Goal: Task Accomplishment & Management: Use online tool/utility

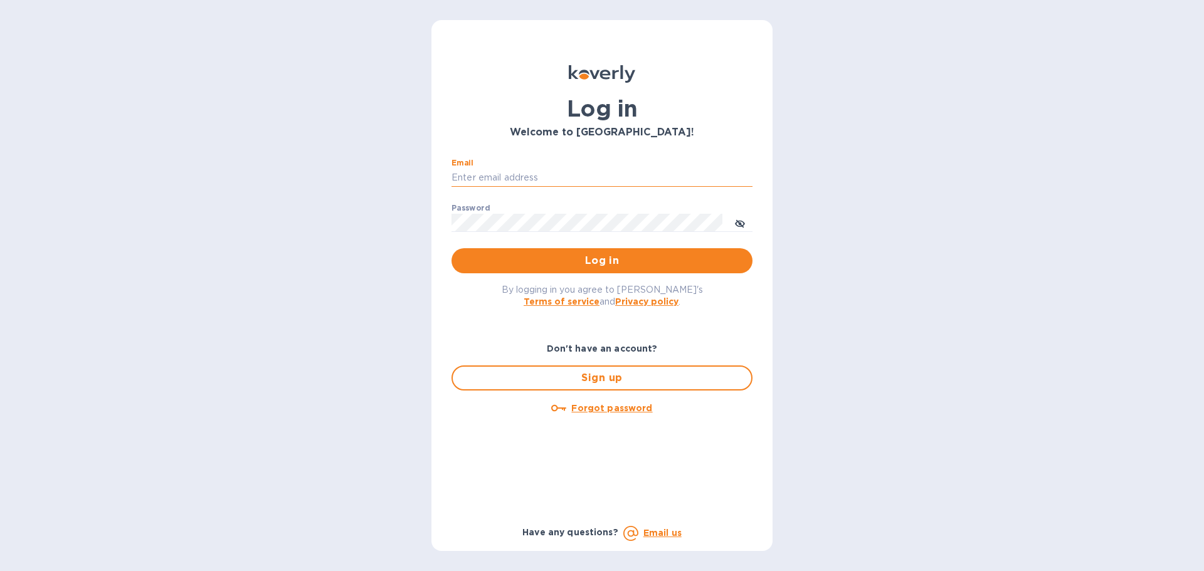
click at [505, 173] on input "Email" at bounding box center [601, 178] width 301 height 19
type input "kcassidy@nicholscauley.com"
click at [451, 248] on button "Log in" at bounding box center [601, 260] width 301 height 25
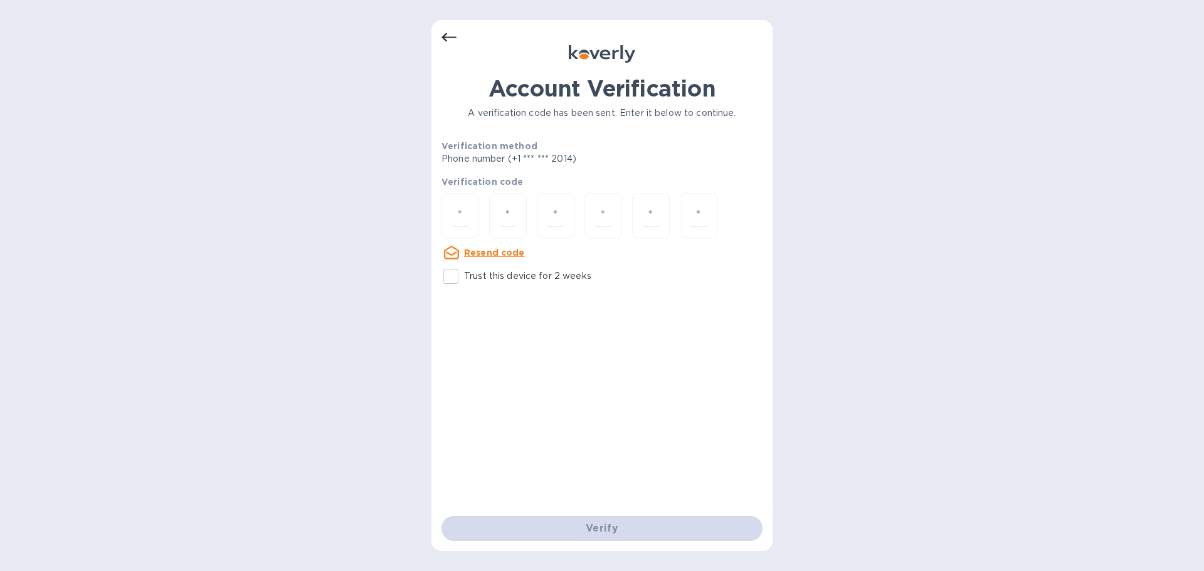
click at [451, 277] on input "Trust this device for 2 weeks" at bounding box center [451, 276] width 26 height 26
checkbox input "true"
click at [459, 211] on input "number" at bounding box center [460, 215] width 16 height 23
type input "1"
type input "7"
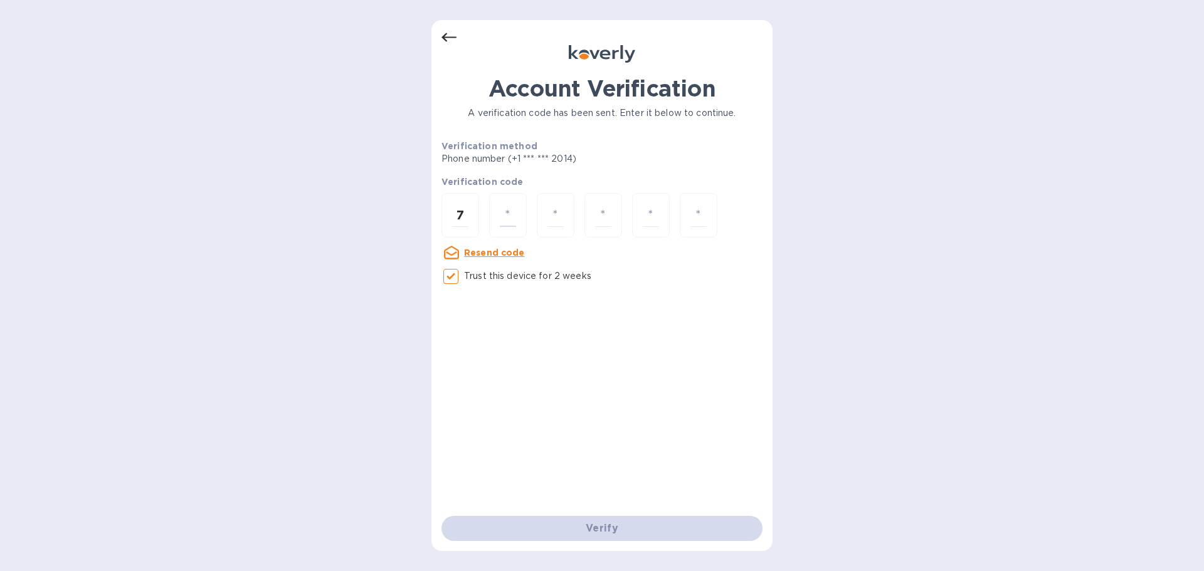
type input "6"
type input "0"
type input "5"
type input "9"
type input "8"
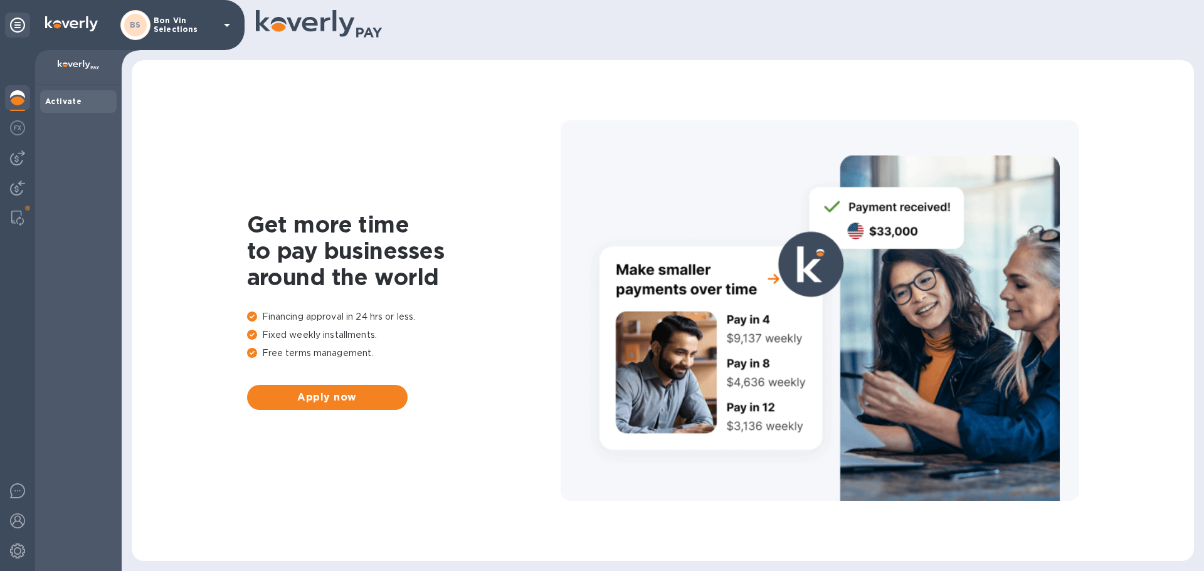
click at [159, 22] on p "Bon Vin Selections" at bounding box center [185, 25] width 63 height 18
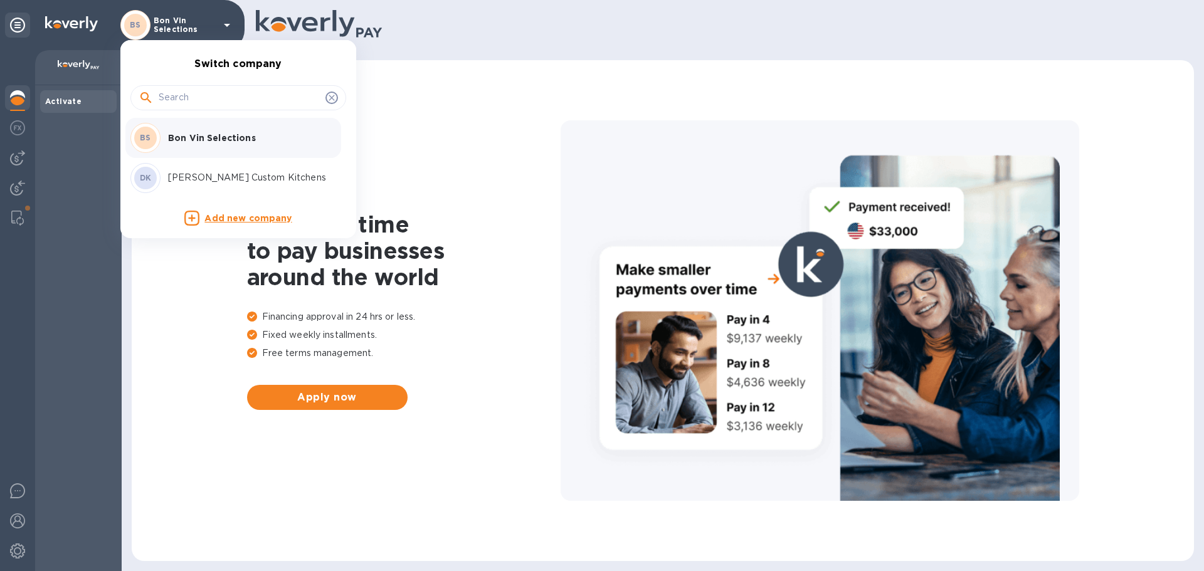
click at [199, 139] on p "Bon Vin Selections" at bounding box center [247, 138] width 158 height 13
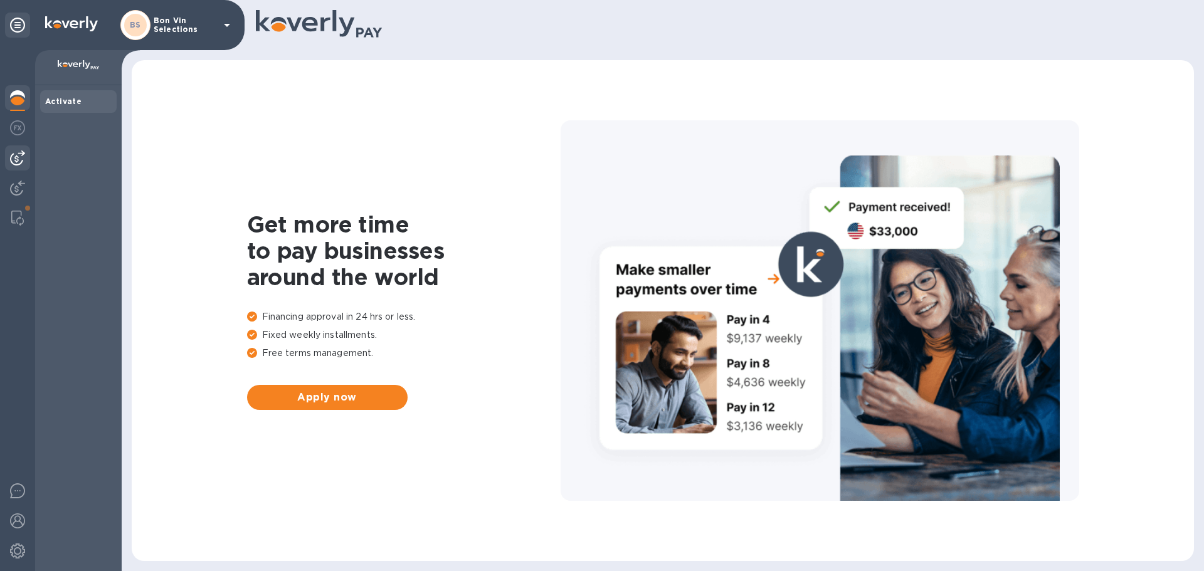
click at [18, 160] on img at bounding box center [17, 157] width 15 height 15
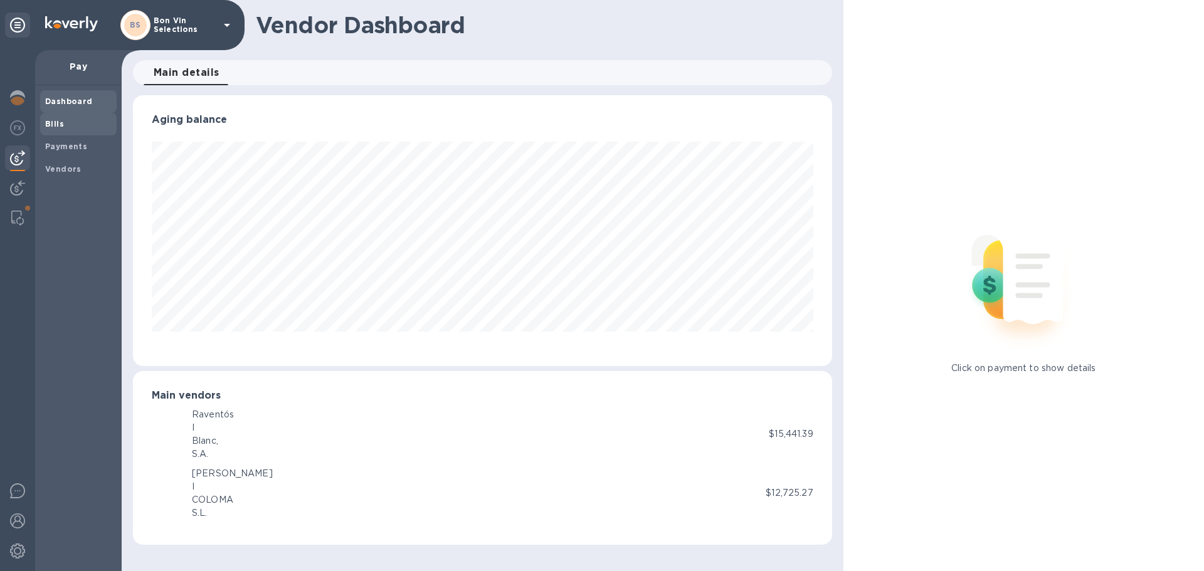
scroll to position [271, 698]
click at [53, 124] on b "Bills" at bounding box center [54, 123] width 19 height 9
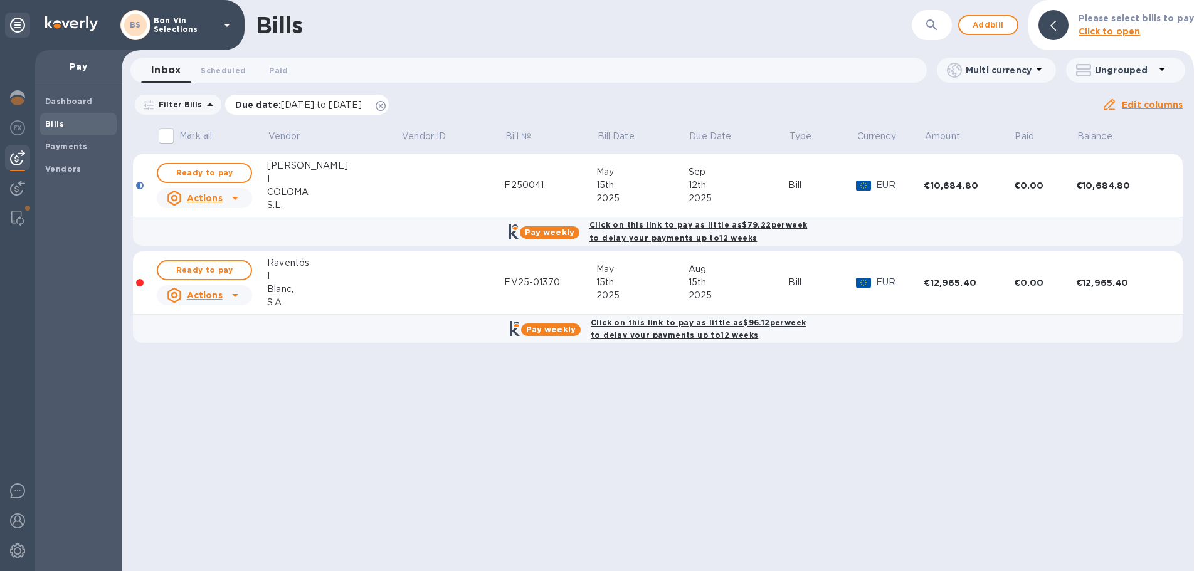
click at [386, 107] on icon at bounding box center [381, 106] width 10 height 10
click at [66, 168] on b "Vendors" at bounding box center [63, 168] width 36 height 9
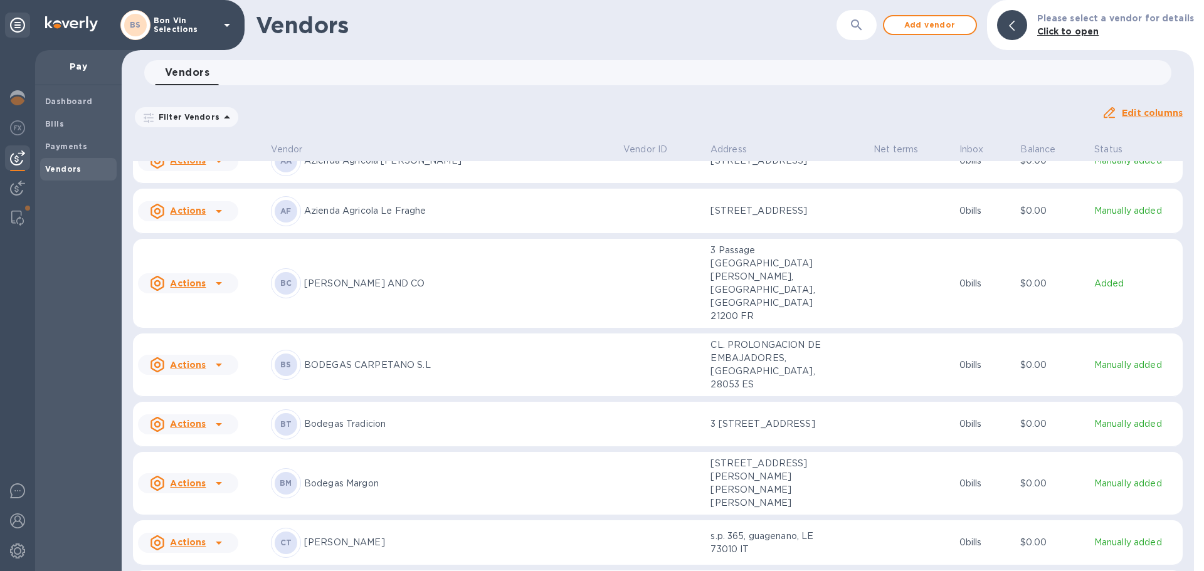
scroll to position [251, 0]
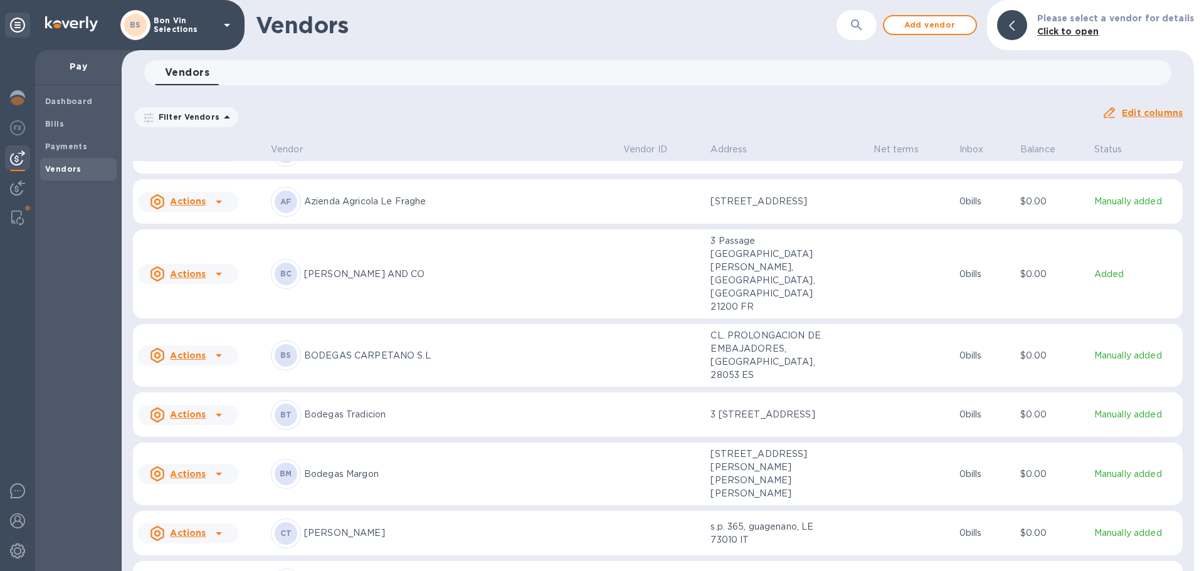
click at [367, 527] on p "COSIMO TAURINO" at bounding box center [458, 533] width 309 height 13
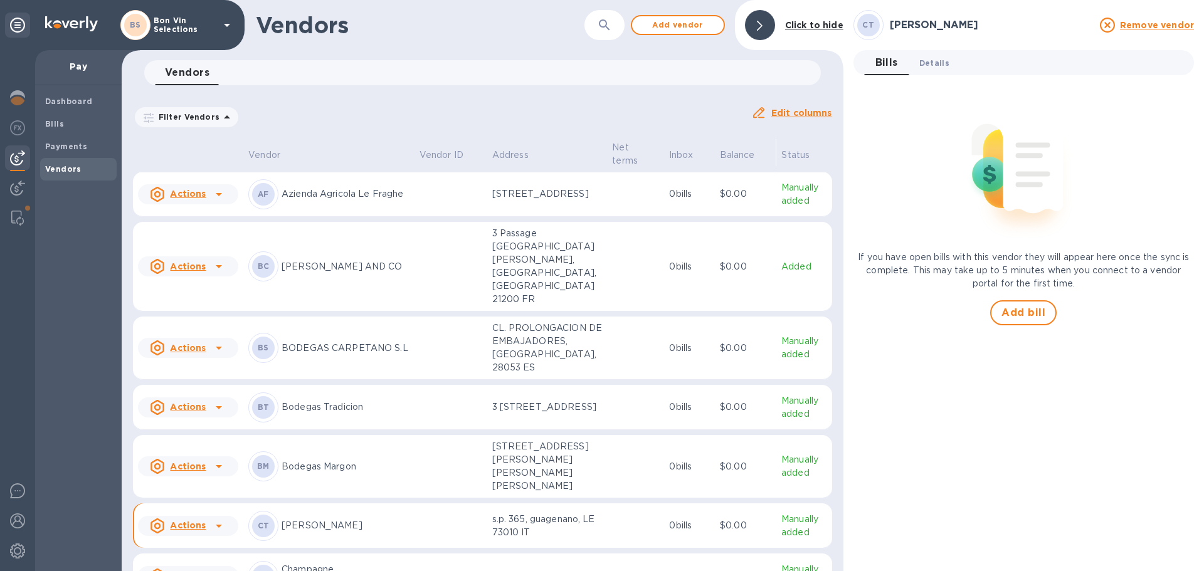
click at [943, 64] on span "Details 0" at bounding box center [934, 62] width 30 height 13
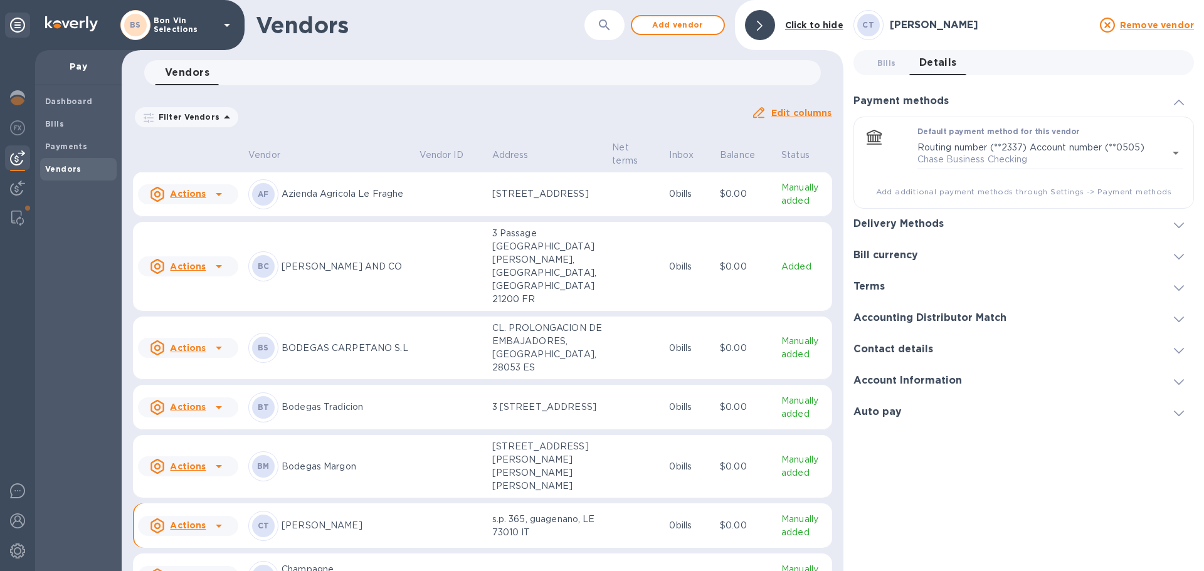
click at [1176, 223] on icon at bounding box center [1179, 226] width 10 height 6
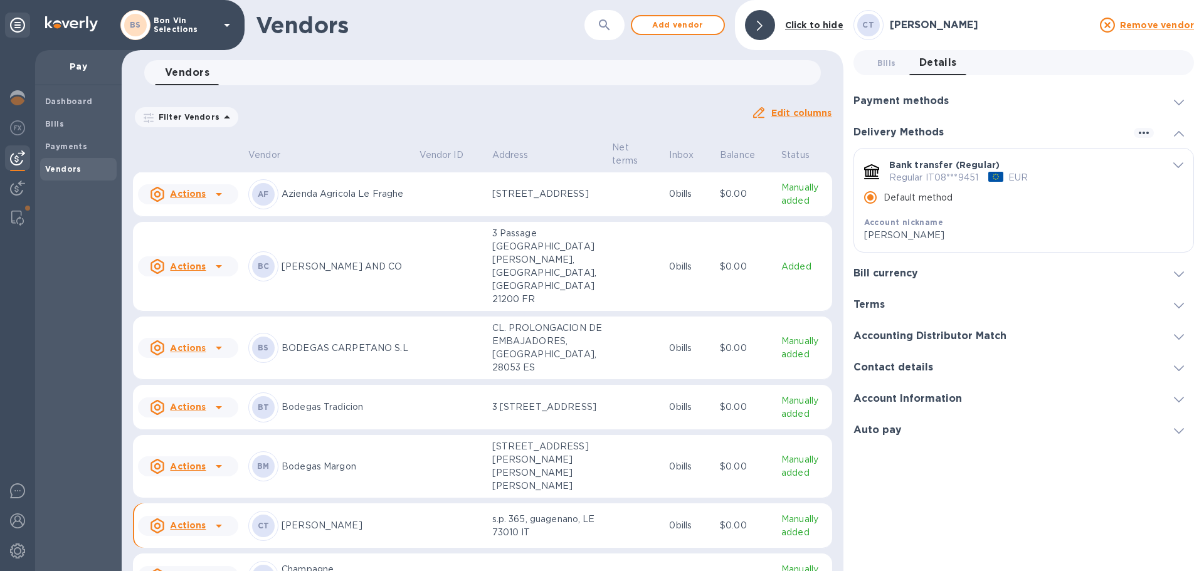
click at [888, 56] on span "Bills 0" at bounding box center [886, 62] width 19 height 13
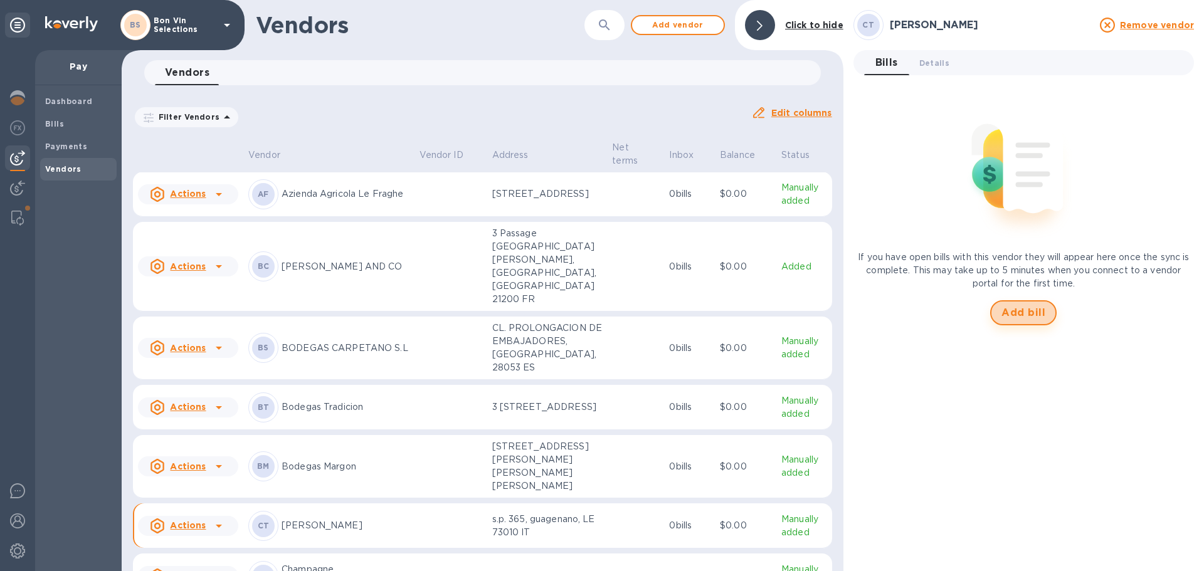
click at [1028, 315] on span "Add bill" at bounding box center [1023, 312] width 44 height 15
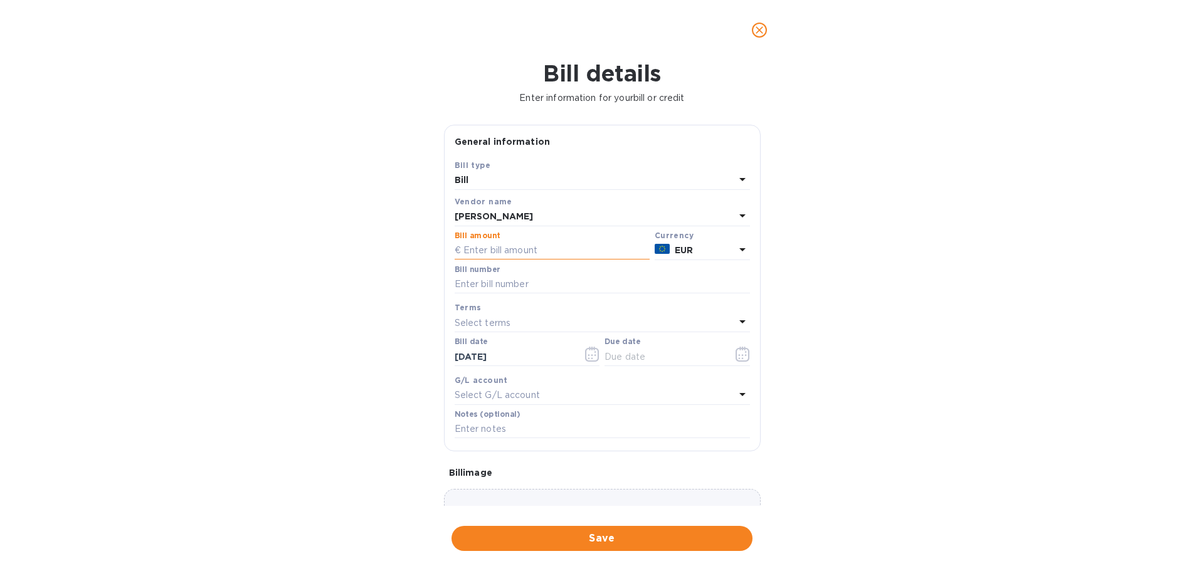
click at [527, 250] on input "text" at bounding box center [552, 250] width 195 height 19
type input "9,898.00"
type input "P00025"
click at [589, 354] on icon "button" at bounding box center [592, 354] width 14 height 15
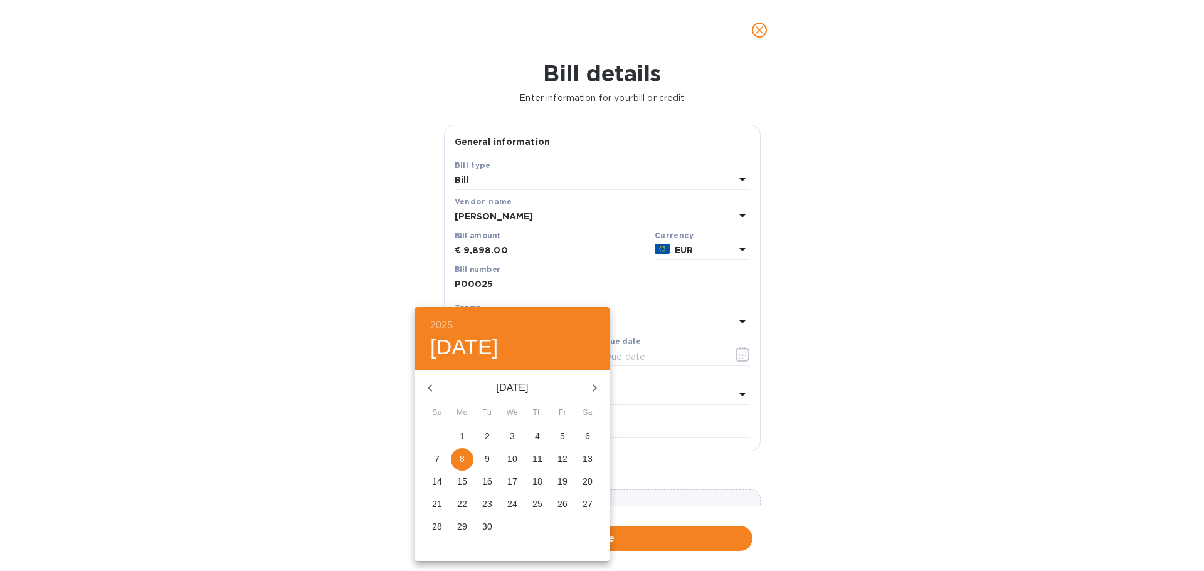
click at [429, 384] on icon "button" at bounding box center [430, 388] width 15 height 15
click at [431, 384] on icon "button" at bounding box center [430, 388] width 15 height 15
click at [432, 385] on icon "button" at bounding box center [430, 388] width 15 height 15
click at [433, 386] on icon "button" at bounding box center [430, 388] width 15 height 15
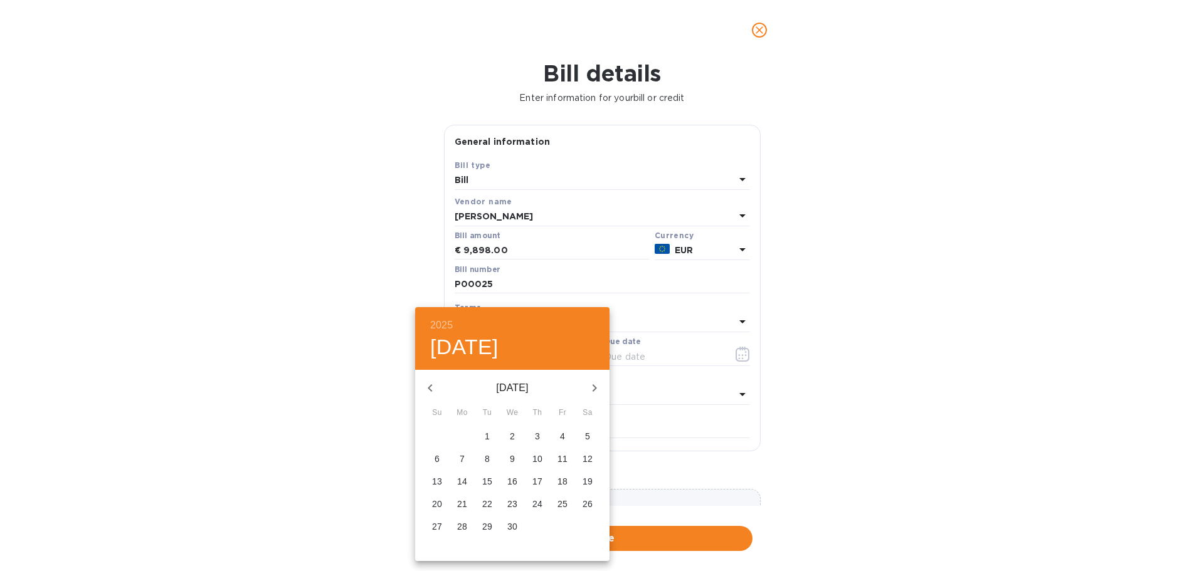
click at [562, 436] on p "4" at bounding box center [562, 436] width 5 height 13
type input "04/04/2025"
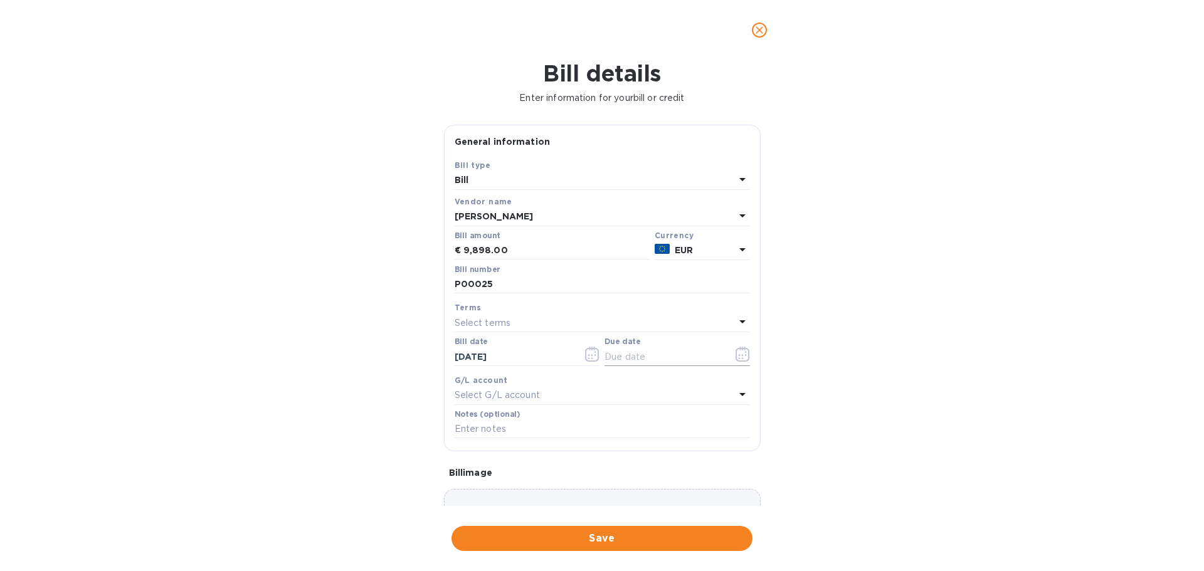
click at [738, 355] on icon "button" at bounding box center [742, 354] width 14 height 15
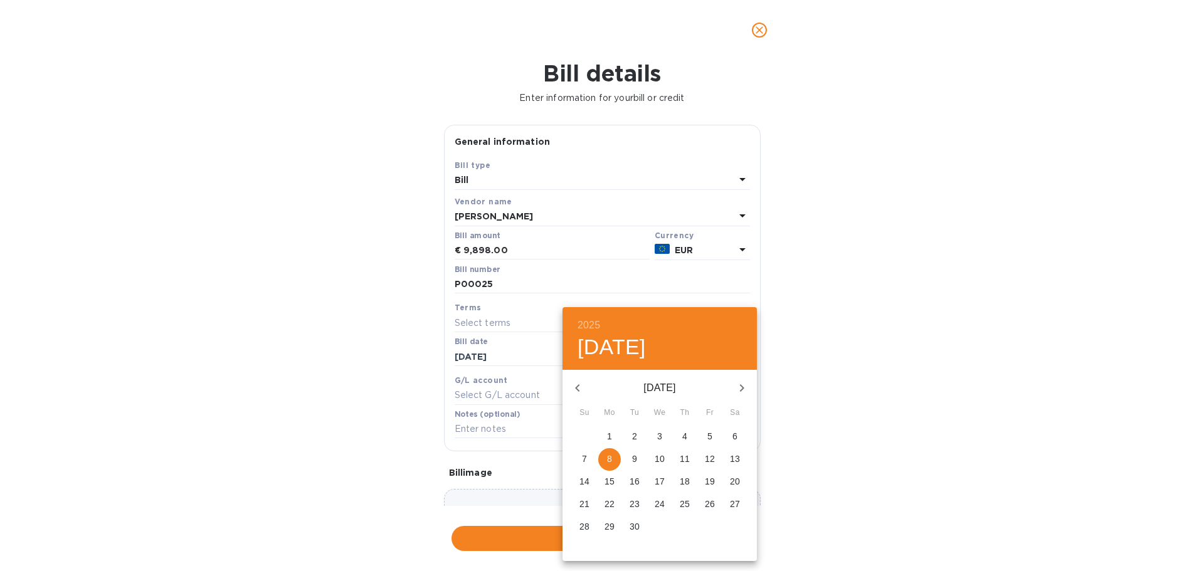
click at [686, 438] on p "4" at bounding box center [684, 436] width 5 height 13
type input "09/04/2025"
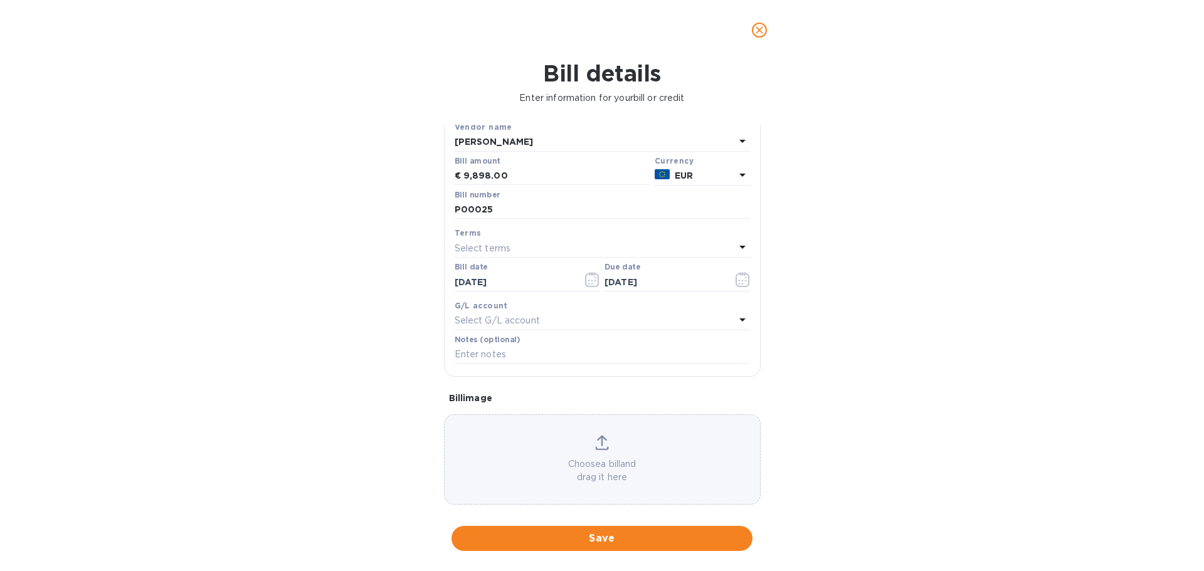
scroll to position [88, 0]
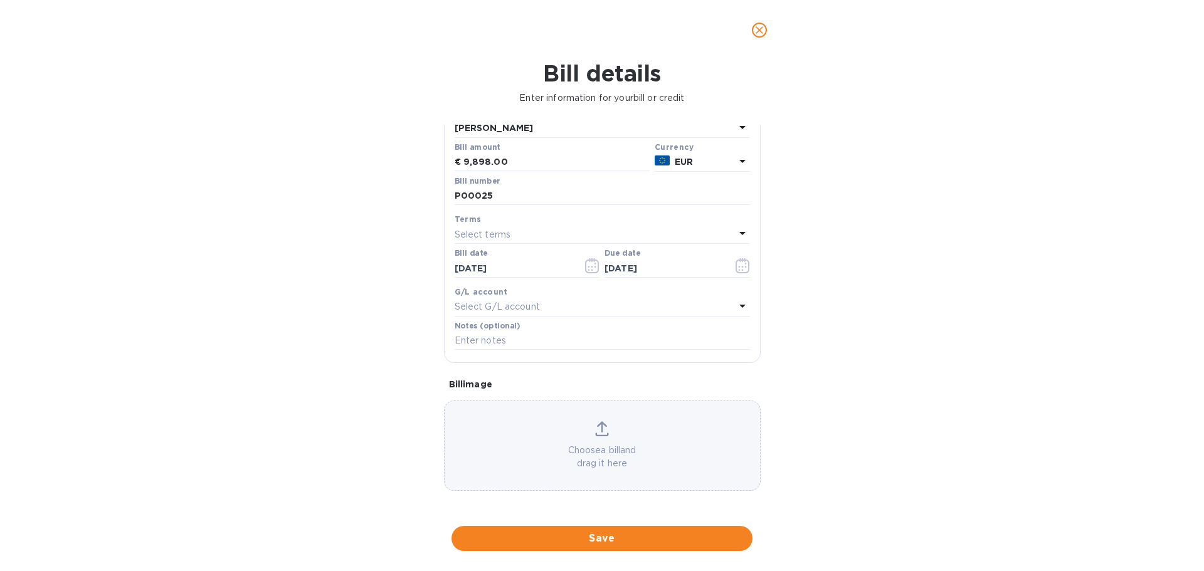
click at [592, 436] on div "Choose a bill and drag it here" at bounding box center [602, 445] width 315 height 49
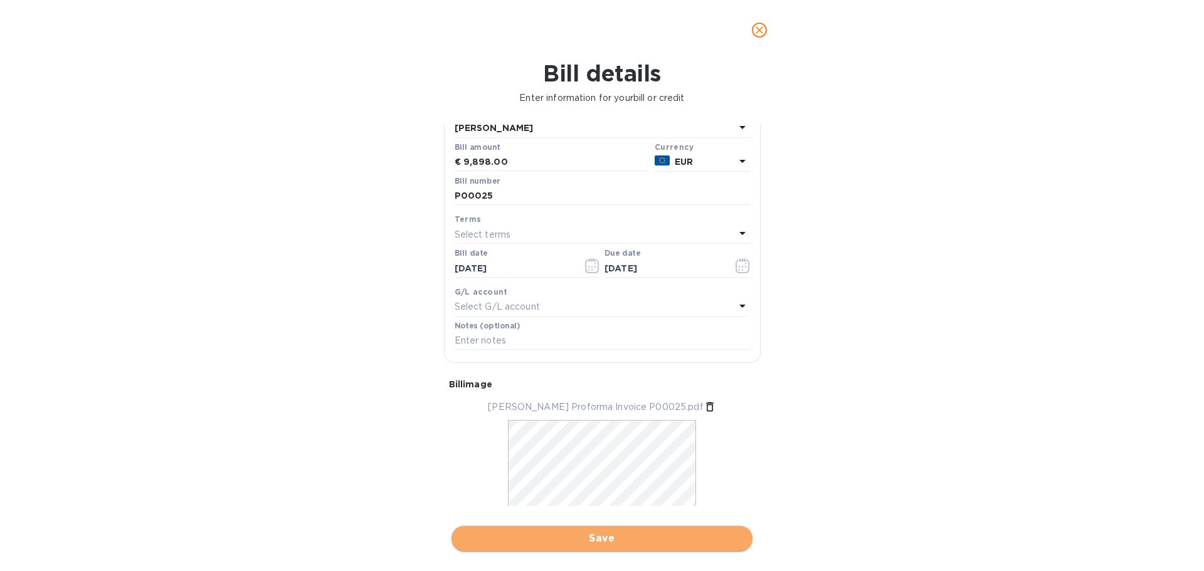
click at [602, 538] on span "Save" at bounding box center [601, 538] width 281 height 15
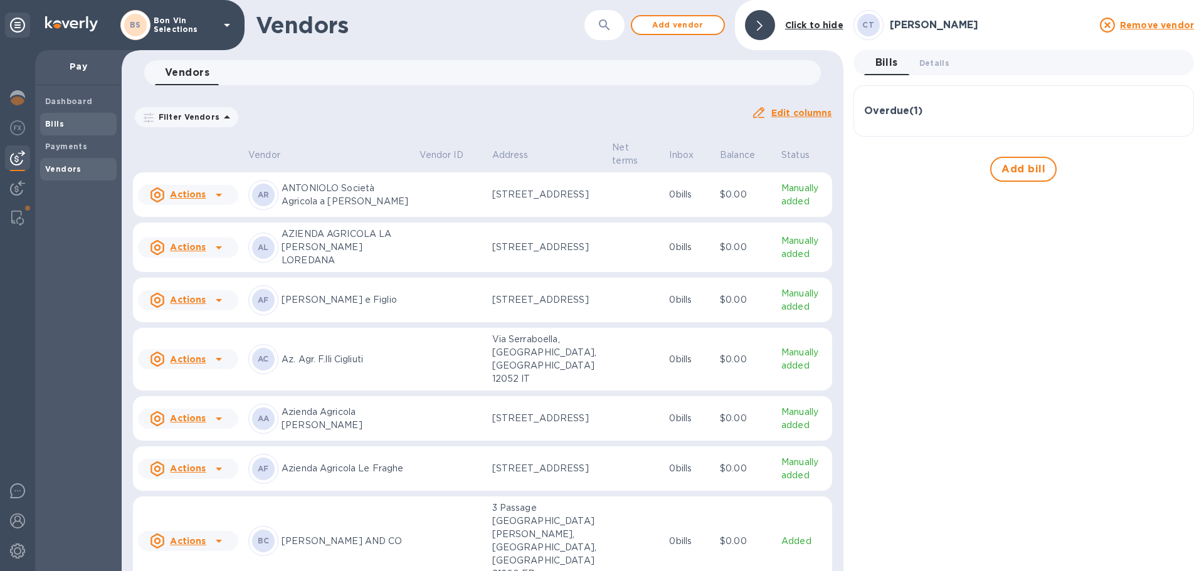
click at [68, 120] on span "Bills" at bounding box center [78, 124] width 66 height 13
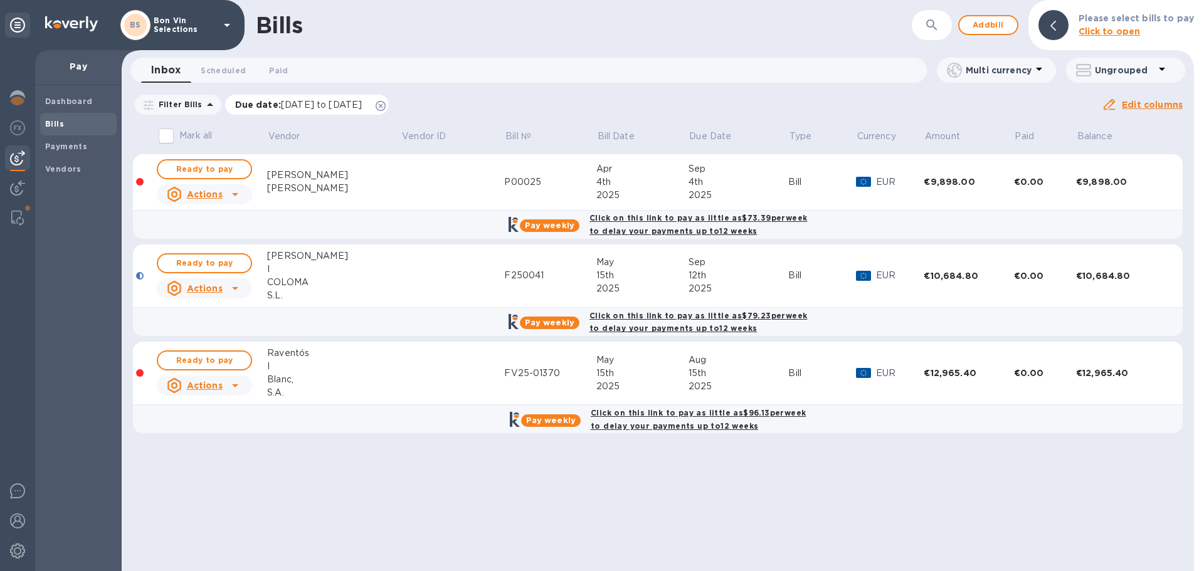
click at [386, 107] on icon at bounding box center [381, 106] width 10 height 10
click at [199, 171] on span "Ready to pay" at bounding box center [204, 169] width 73 height 15
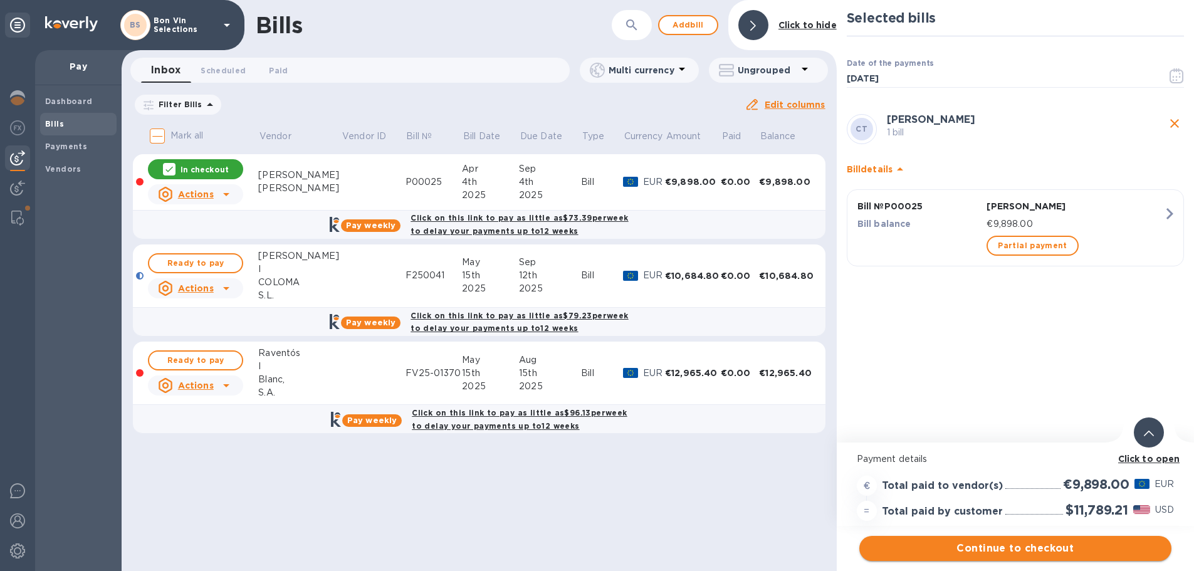
click at [1024, 542] on span "Continue to checkout" at bounding box center [1016, 548] width 292 height 15
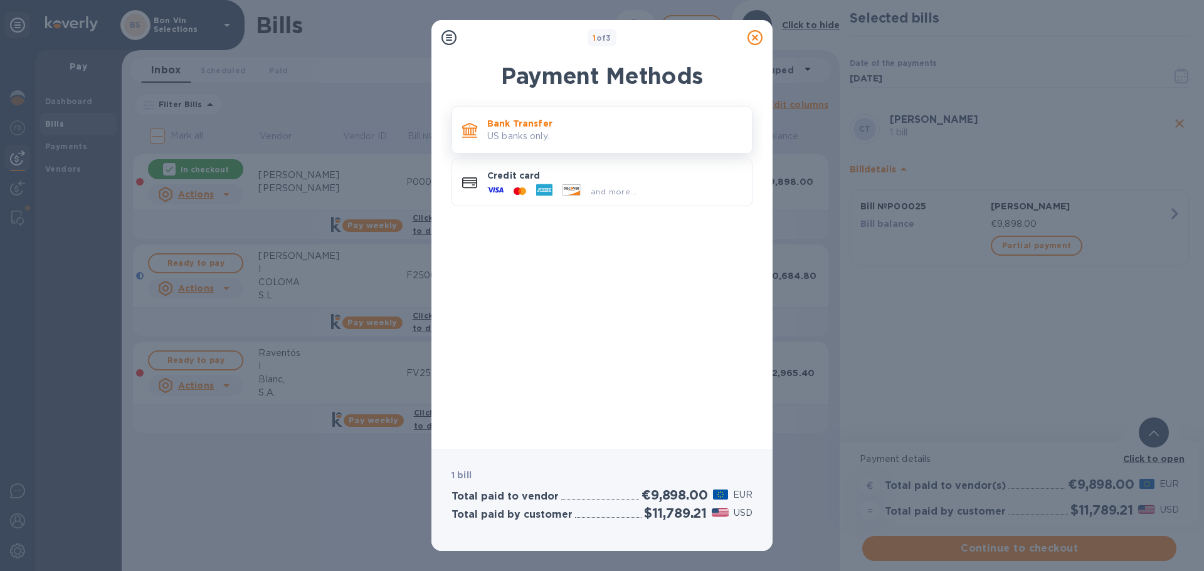
click at [528, 138] on p "US banks only." at bounding box center [614, 136] width 255 height 13
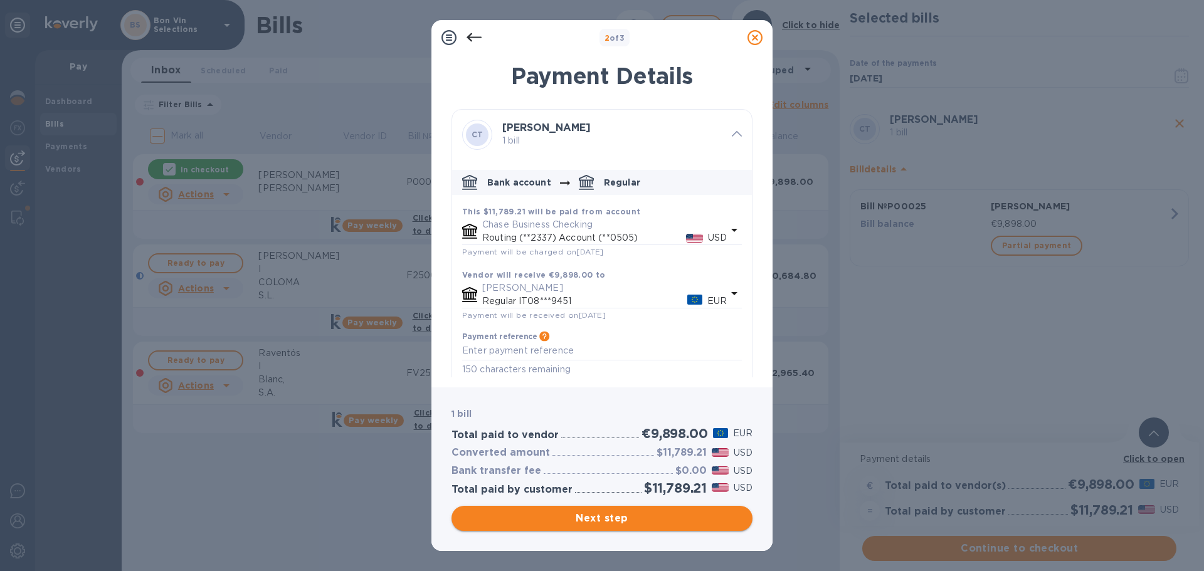
click at [604, 517] on span "Next step" at bounding box center [601, 518] width 281 height 15
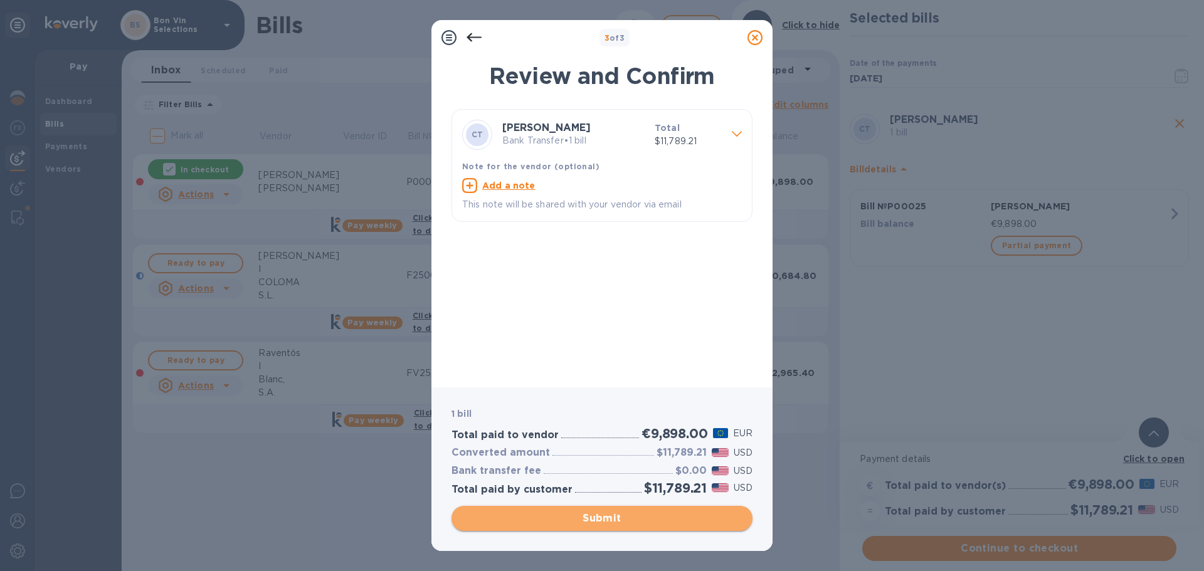
click at [604, 517] on span "Submit" at bounding box center [601, 518] width 281 height 15
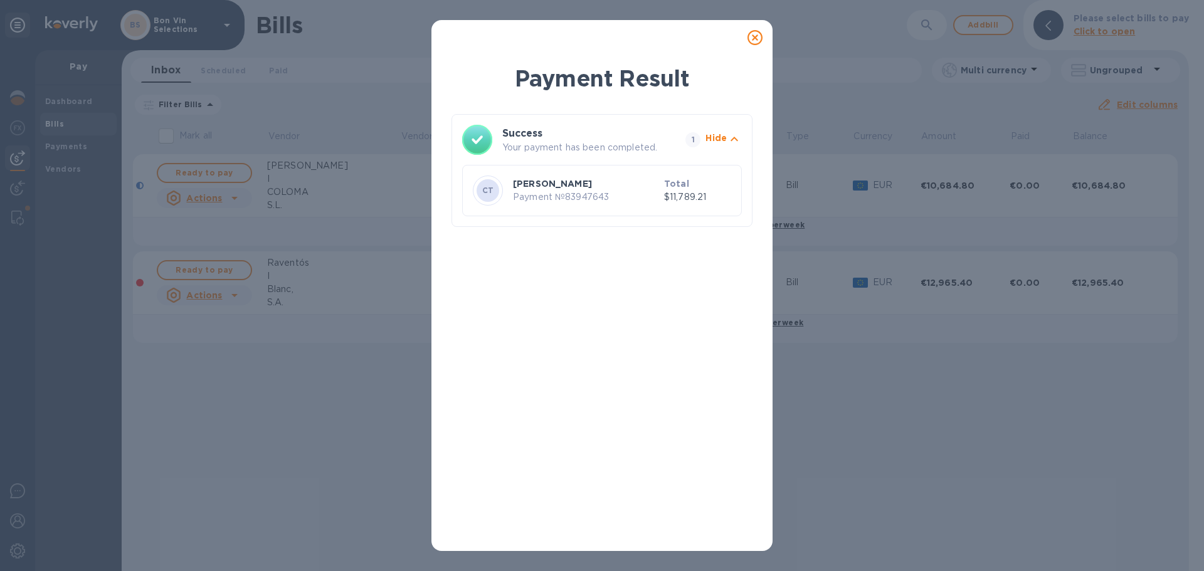
click at [758, 39] on icon at bounding box center [754, 37] width 15 height 15
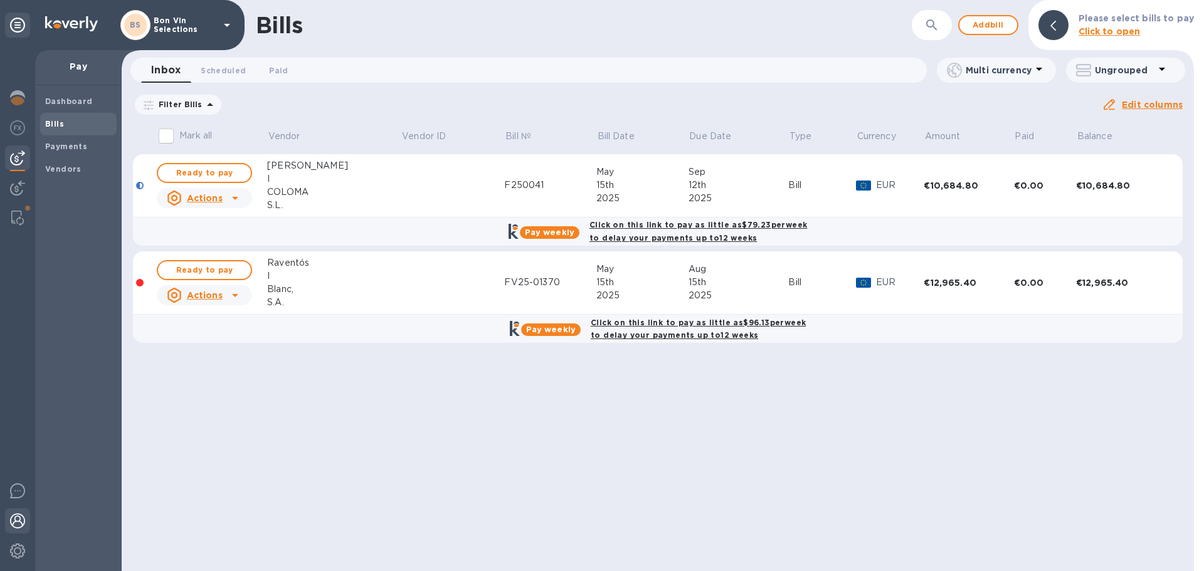
click at [13, 521] on img at bounding box center [17, 520] width 15 height 15
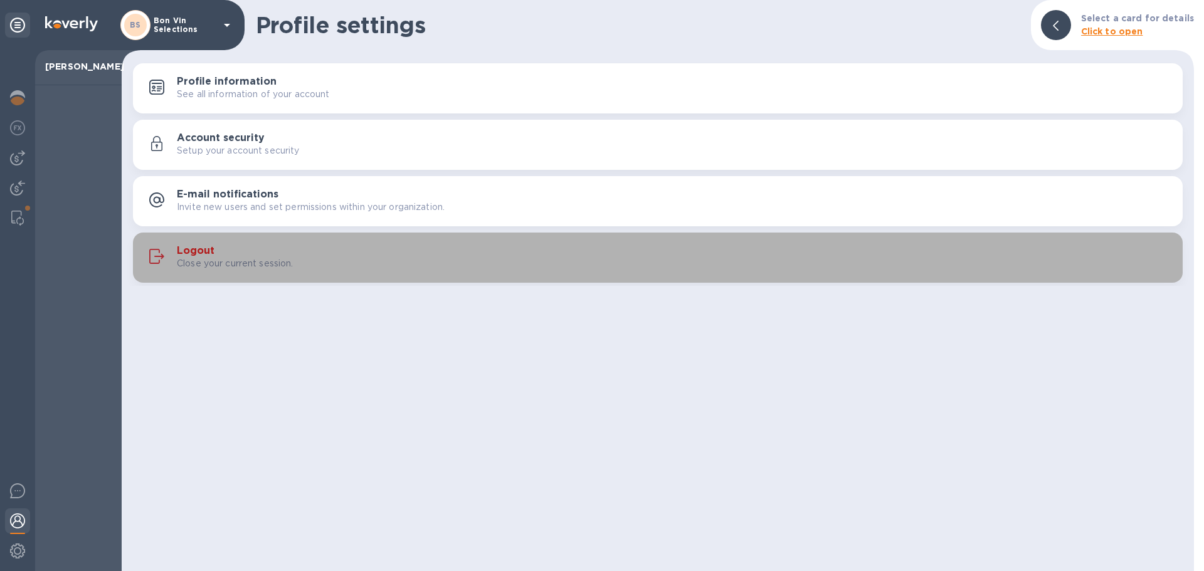
click at [189, 247] on h3 "Logout" at bounding box center [196, 251] width 38 height 12
